Goal: Check status: Check status

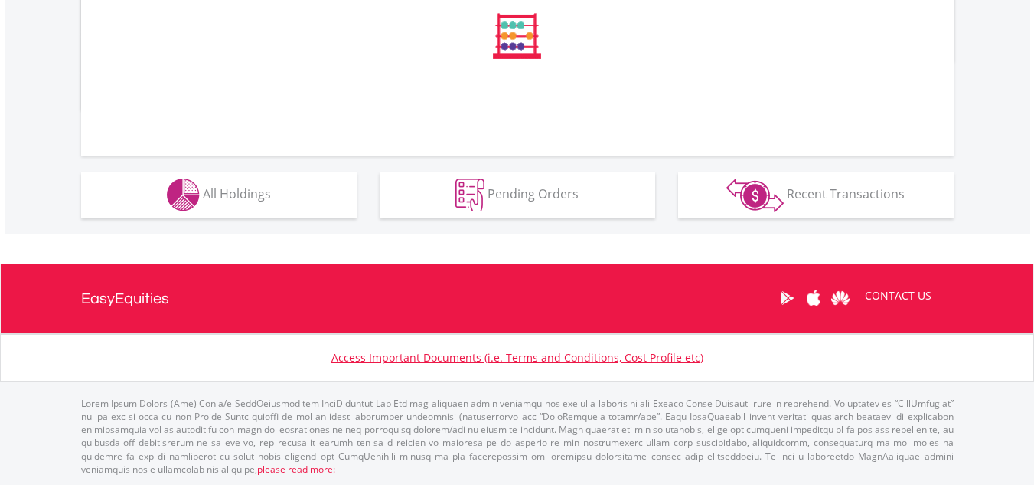
scroll to position [841, 0]
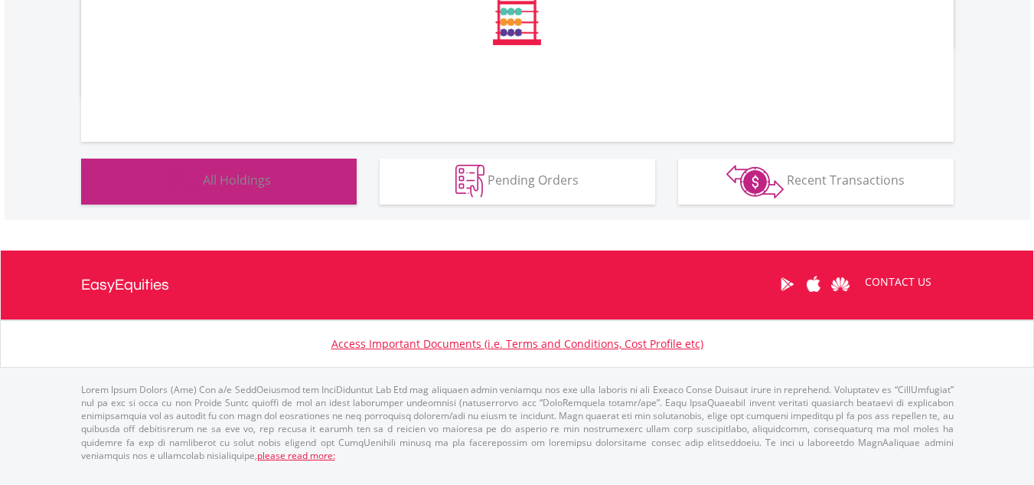
click at [246, 204] on button "Holdings All Holdings" at bounding box center [219, 181] width 276 height 46
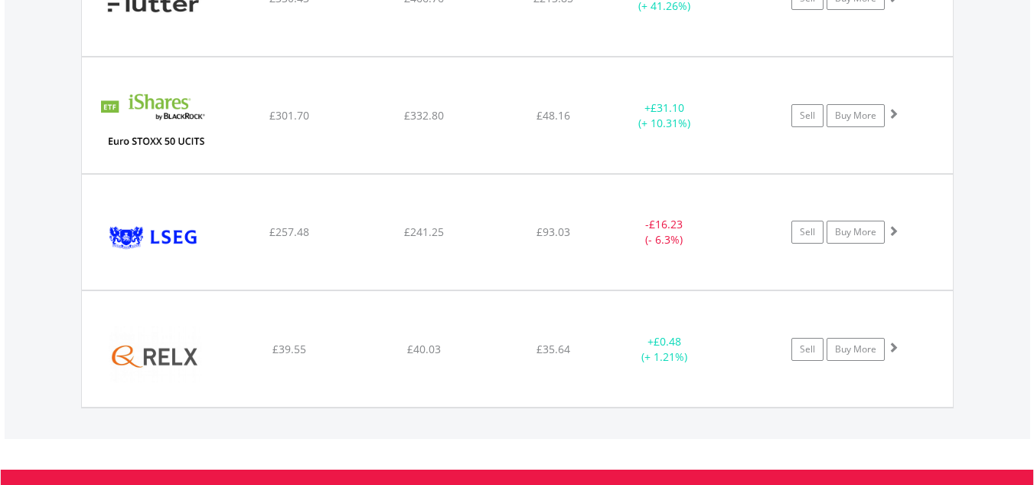
scroll to position [1258, 0]
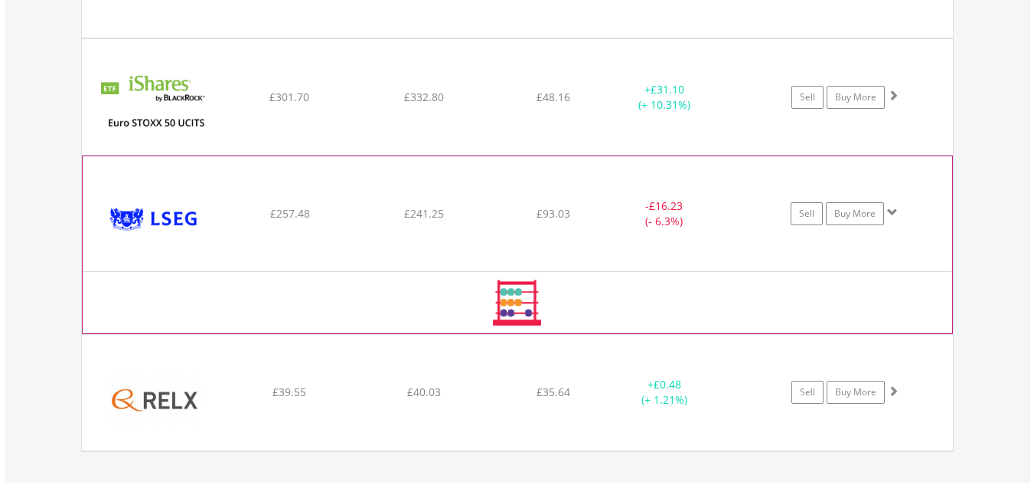
scroll to position [1335, 0]
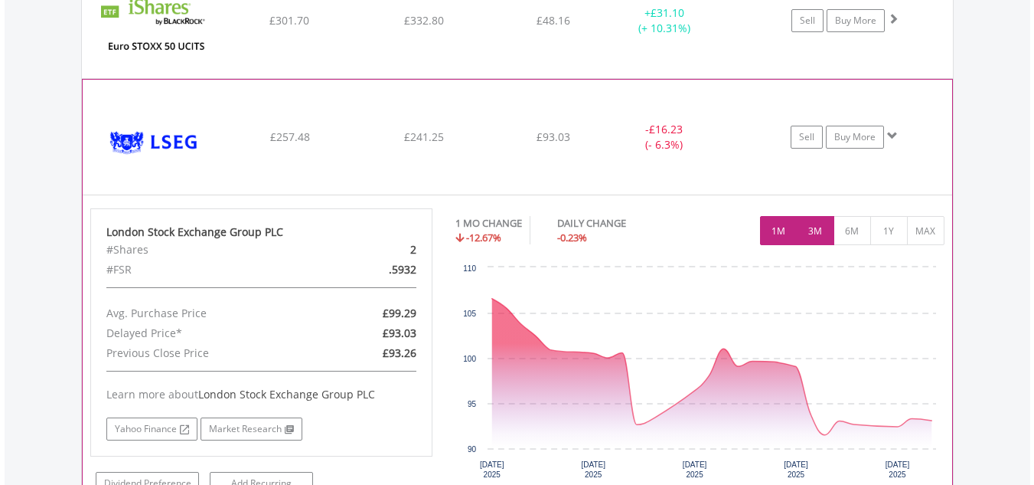
click at [824, 232] on button "3M" at bounding box center [816, 230] width 38 height 29
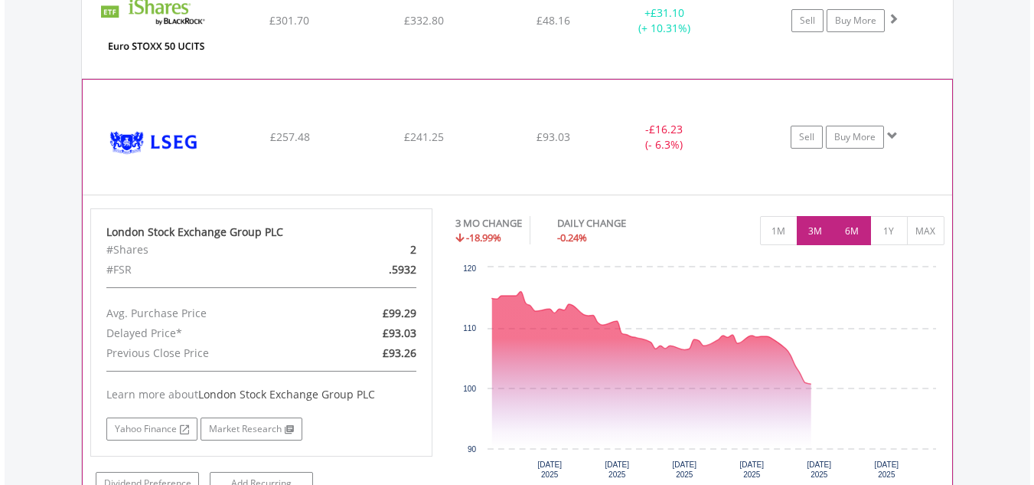
click at [851, 234] on button "6M" at bounding box center [853, 230] width 38 height 29
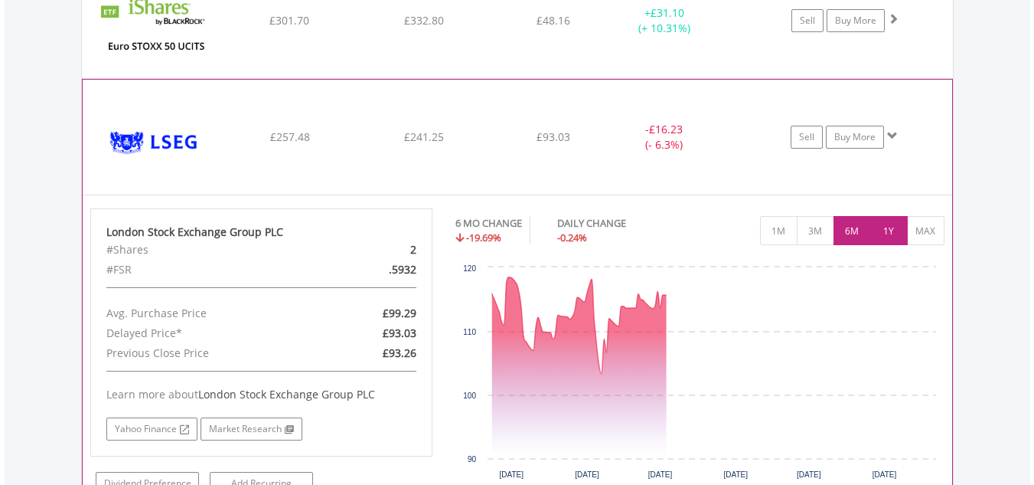
click at [896, 227] on button "1Y" at bounding box center [890, 230] width 38 height 29
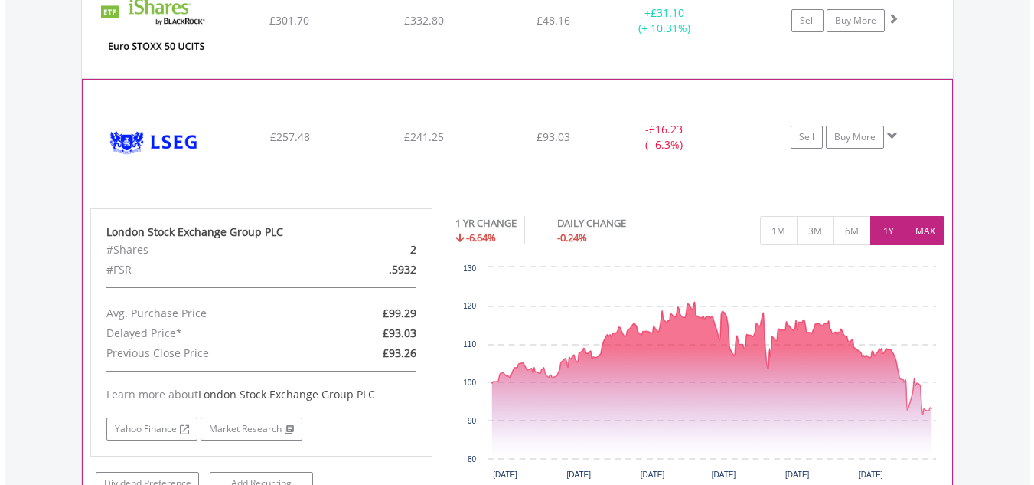
click at [916, 227] on button "MAX" at bounding box center [926, 230] width 38 height 29
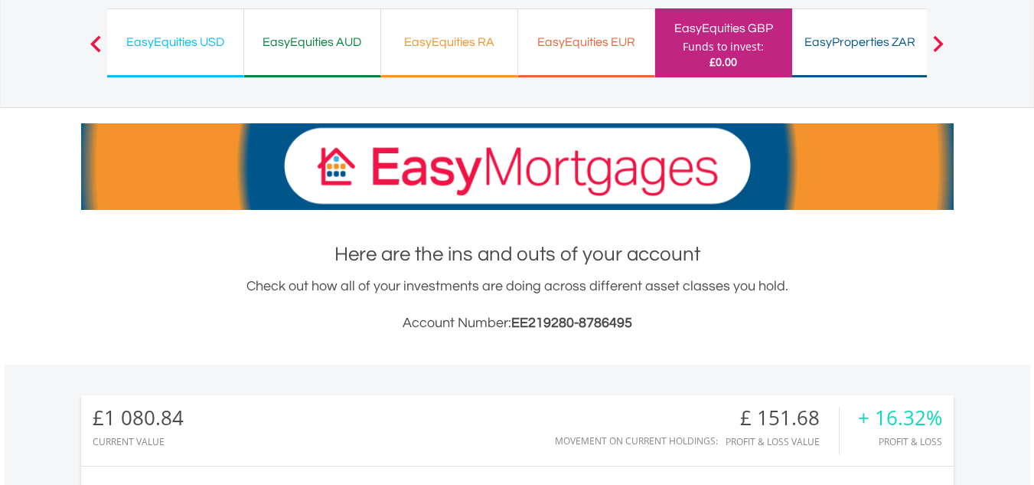
scroll to position [0, 0]
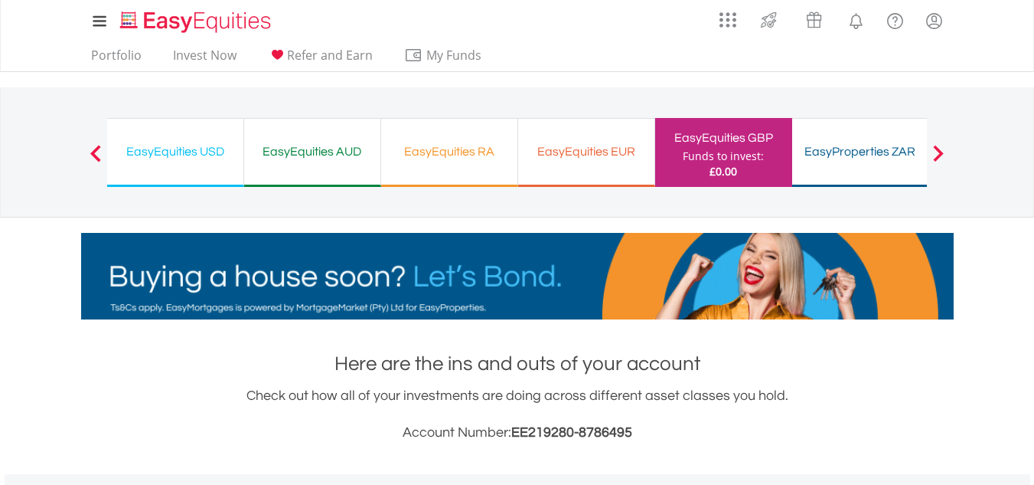
click at [211, 162] on div "EasyEquities USD" at bounding box center [175, 151] width 118 height 21
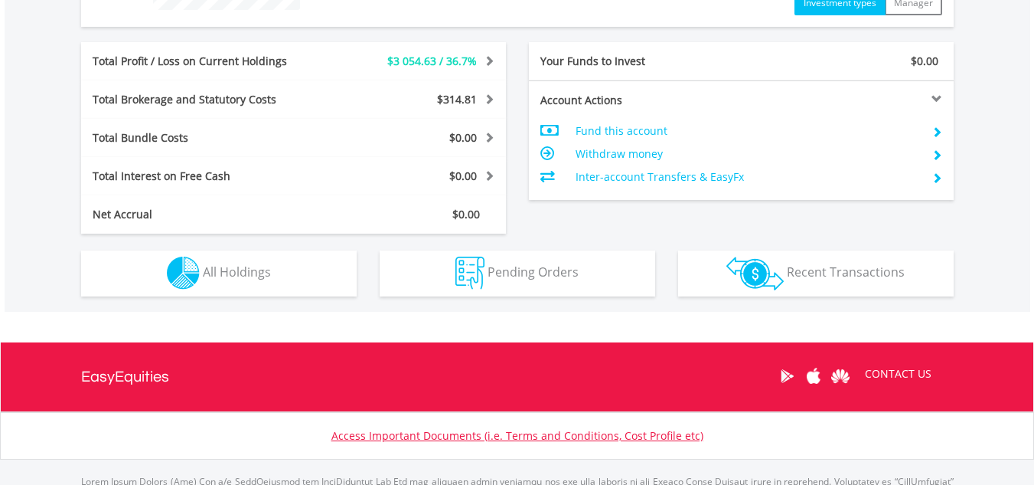
scroll to position [811, 0]
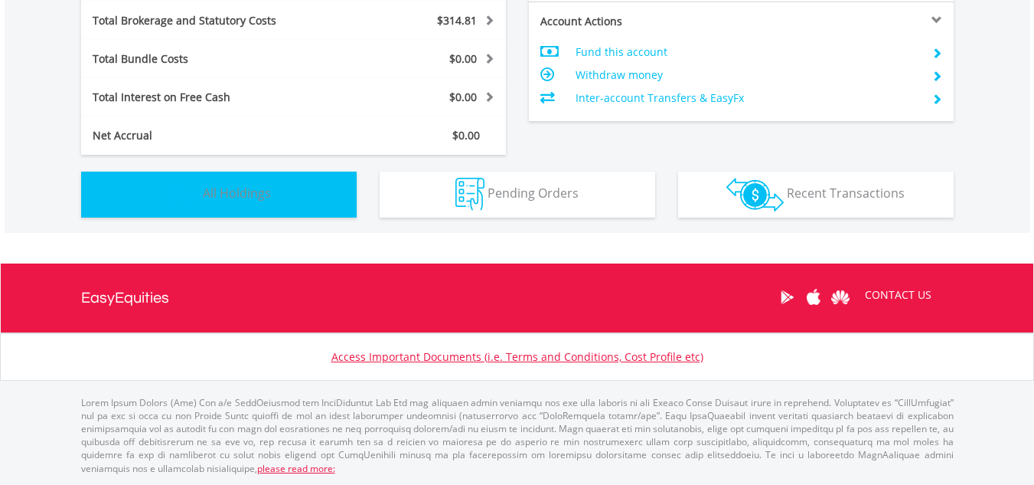
click at [227, 202] on button "Holdings All Holdings" at bounding box center [219, 195] width 276 height 46
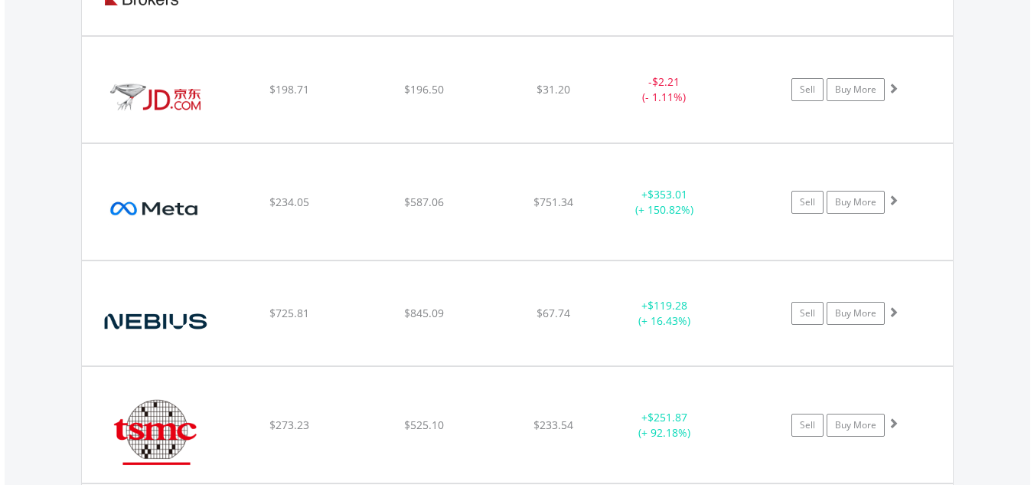
scroll to position [2452, 0]
